Goal: Task Accomplishment & Management: Manage account settings

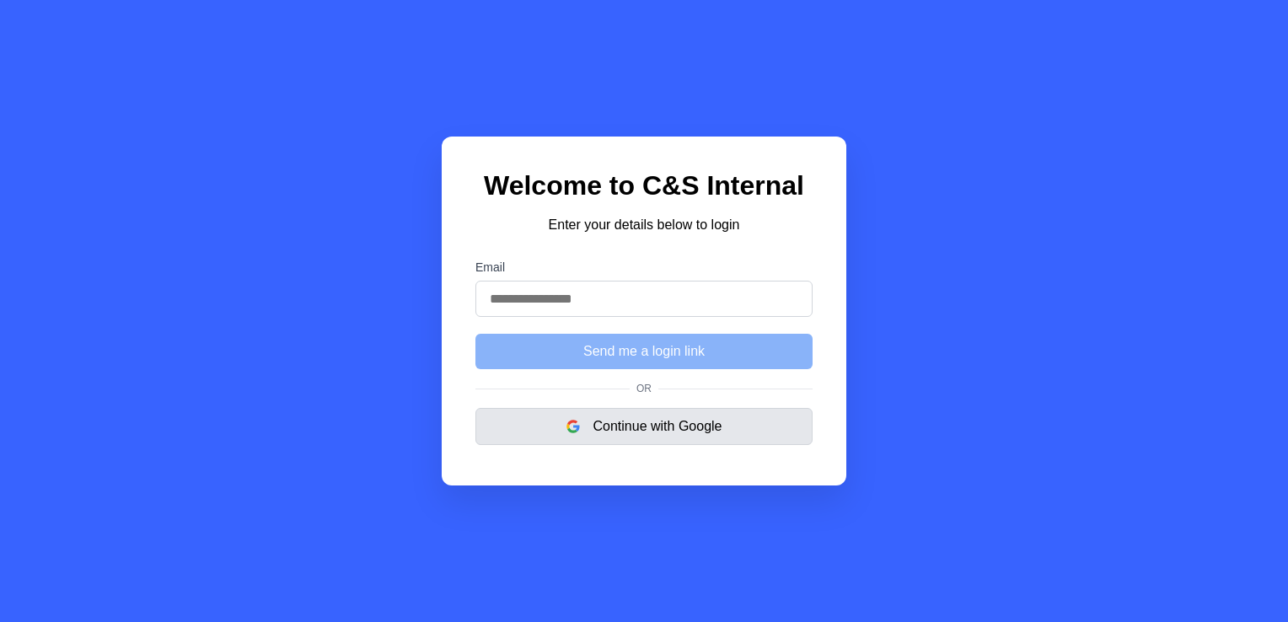
click at [634, 429] on button "Continue with Google" at bounding box center [644, 426] width 337 height 37
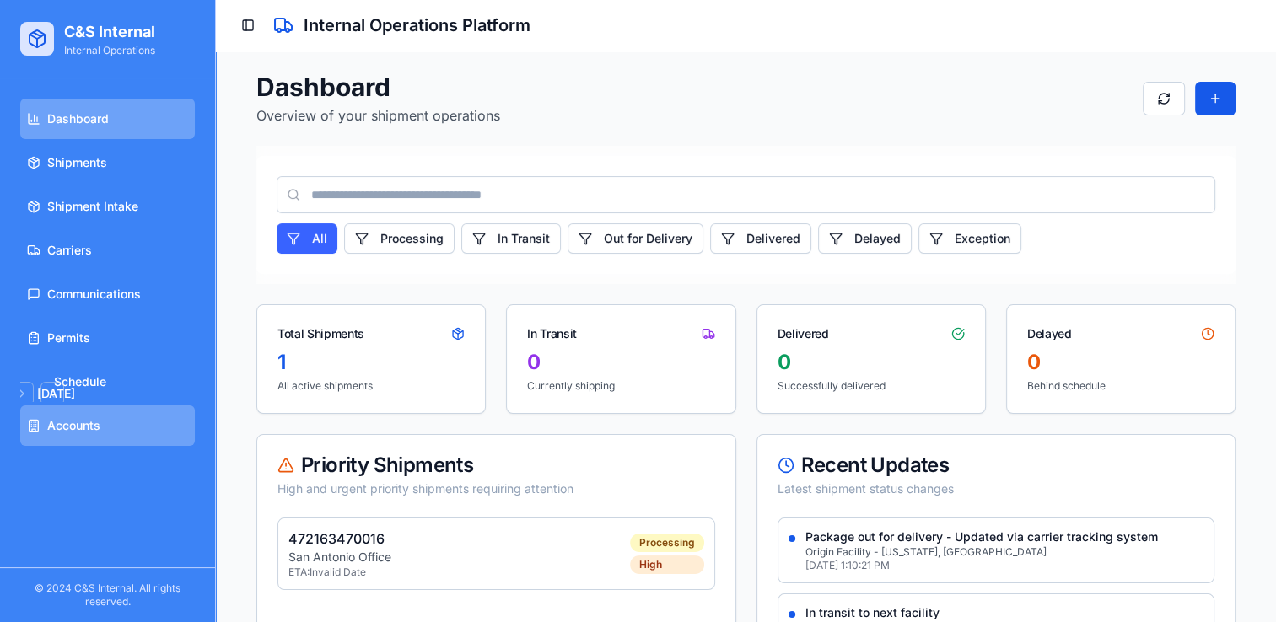
click at [98, 427] on span "Accounts" at bounding box center [73, 425] width 53 height 17
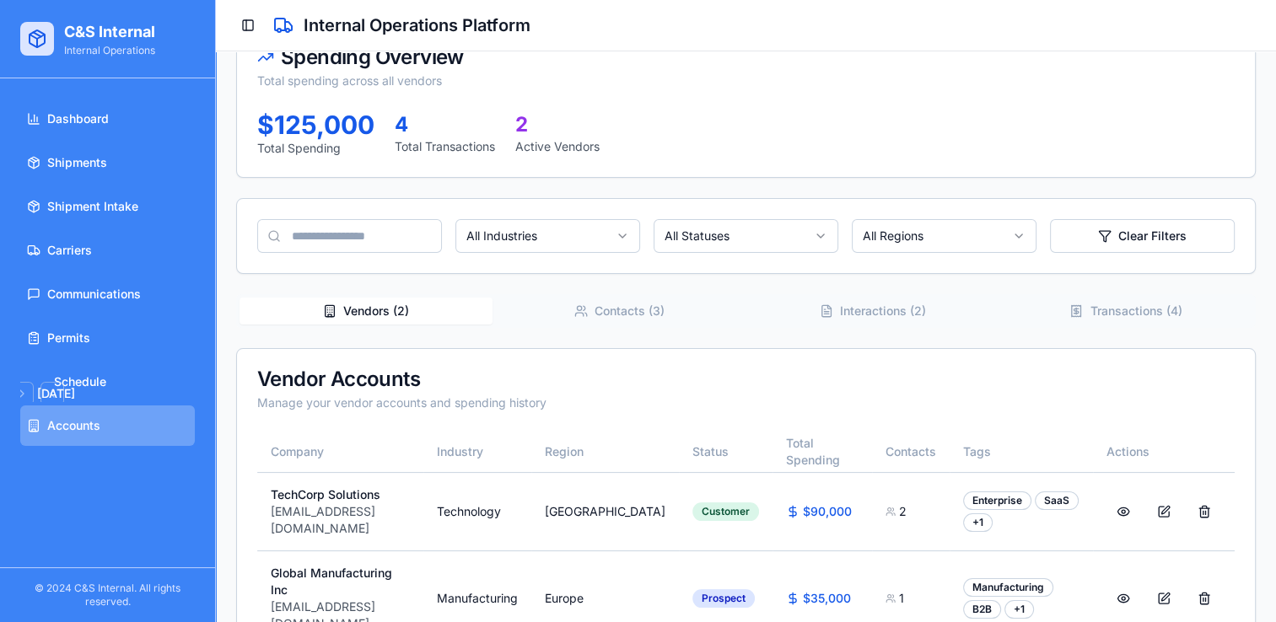
scroll to position [144, 0]
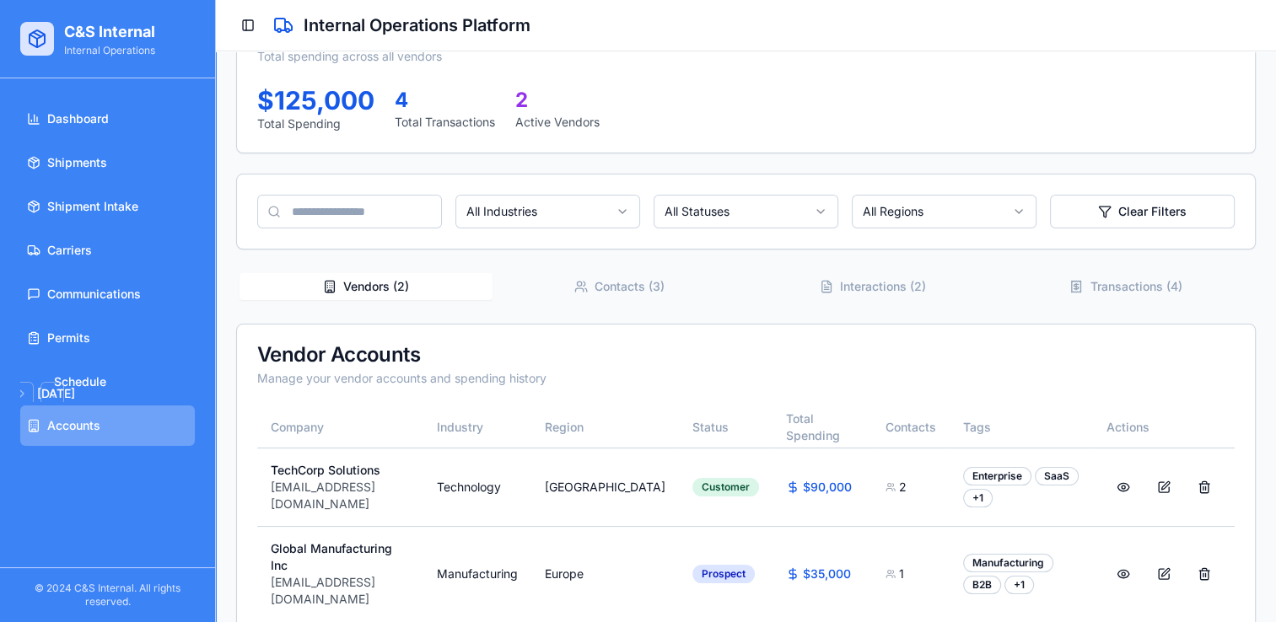
click at [1202, 488] on button at bounding box center [1204, 487] width 34 height 30
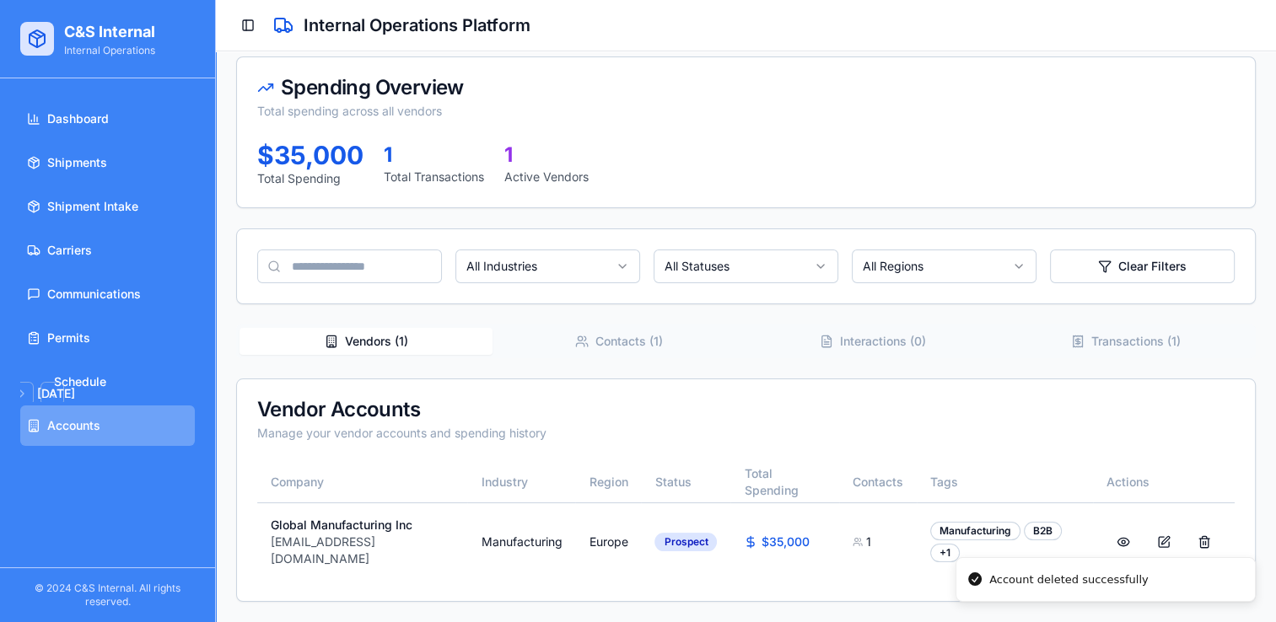
scroll to position [77, 0]
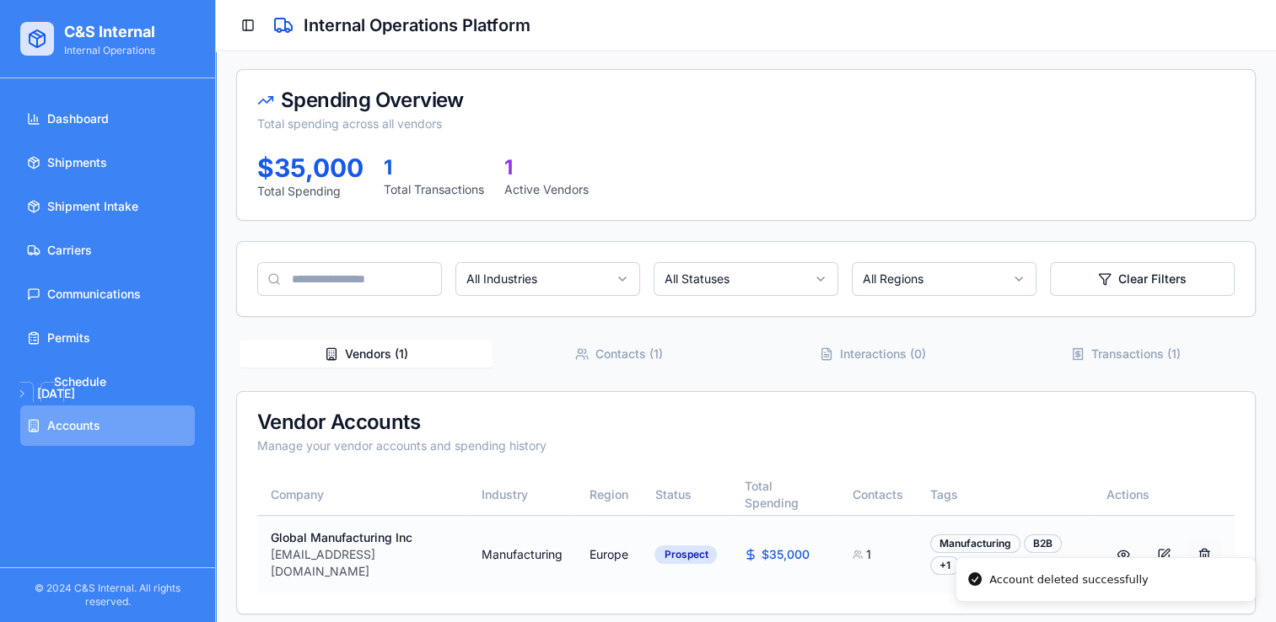
click at [1196, 540] on button at bounding box center [1204, 555] width 34 height 30
